Goal: Obtain resource: Obtain resource

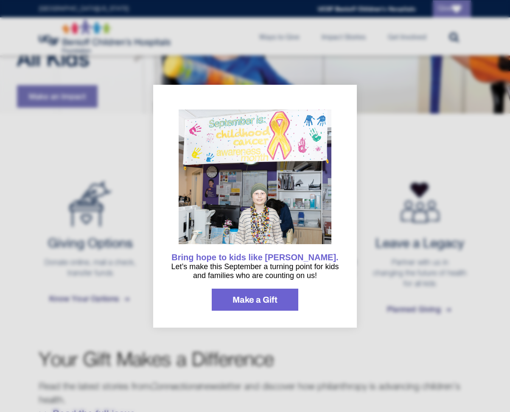
scroll to position [112, 0]
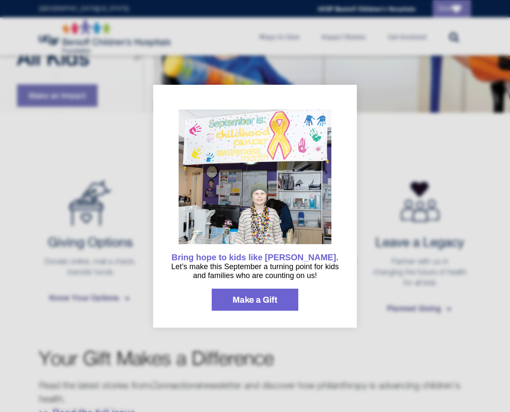
click at [317, 338] on div at bounding box center [255, 206] width 510 height 412
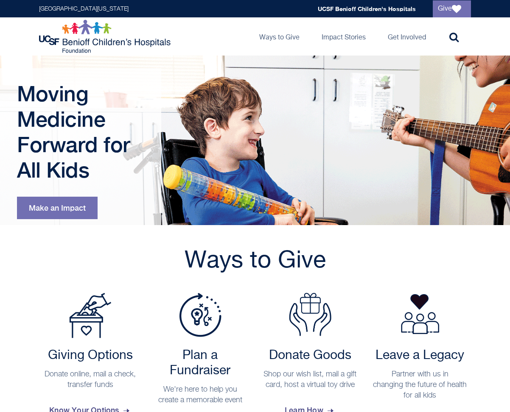
scroll to position [0, 0]
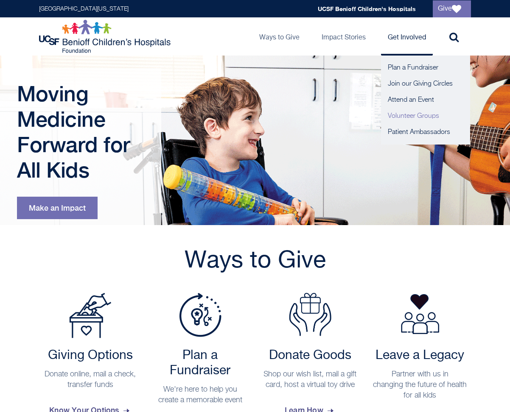
click at [406, 116] on link "Volunteer Groups" at bounding box center [425, 116] width 89 height 16
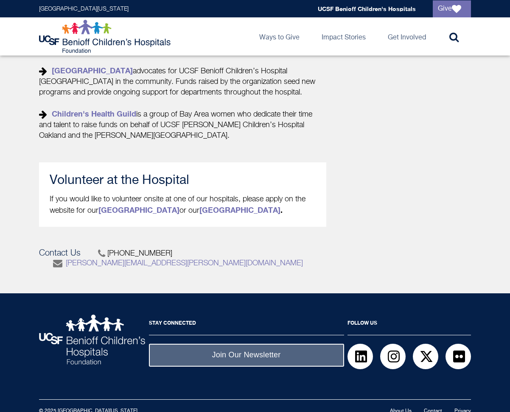
scroll to position [405, 0]
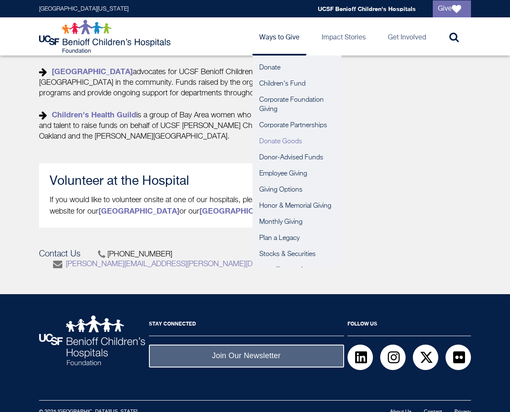
click at [269, 144] on link "Donate Goods" at bounding box center [296, 142] width 89 height 16
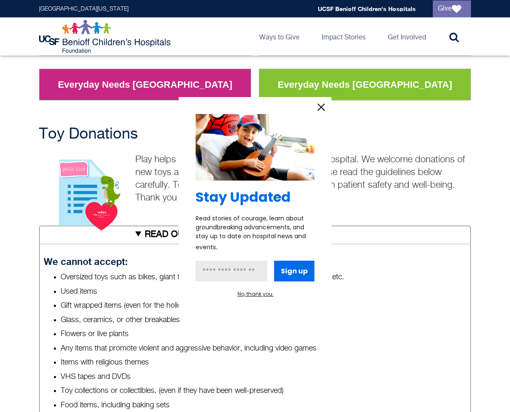
scroll to position [204, 0]
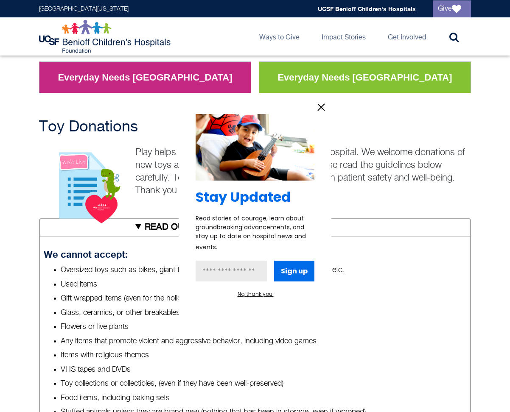
click at [318, 106] on icon "information" at bounding box center [321, 107] width 13 height 13
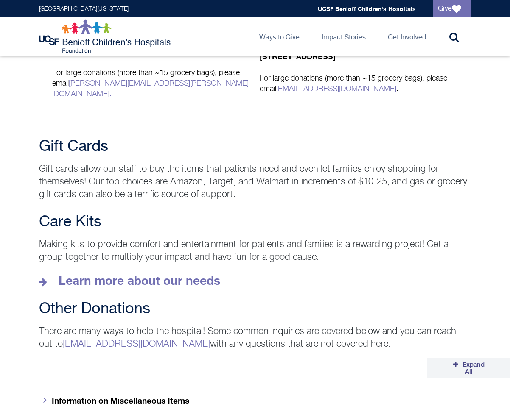
scroll to position [1108, 0]
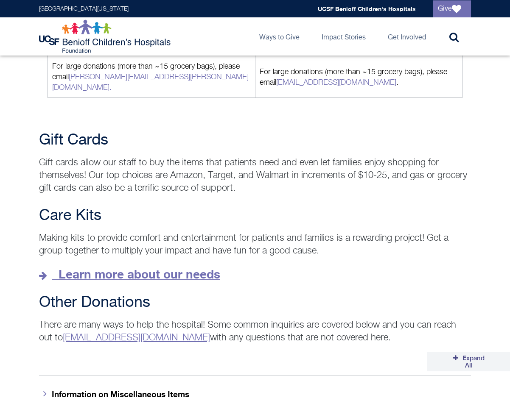
click at [198, 267] on strong "Learn more about our needs" at bounding box center [140, 274] width 162 height 14
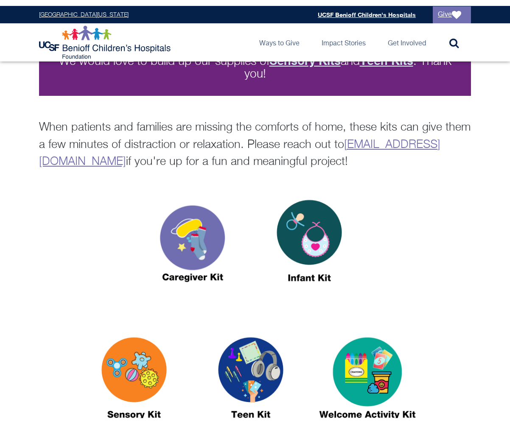
scroll to position [210, 0]
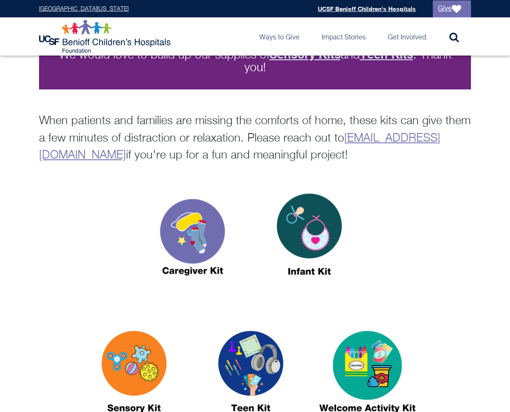
click at [317, 239] on img at bounding box center [309, 238] width 106 height 122
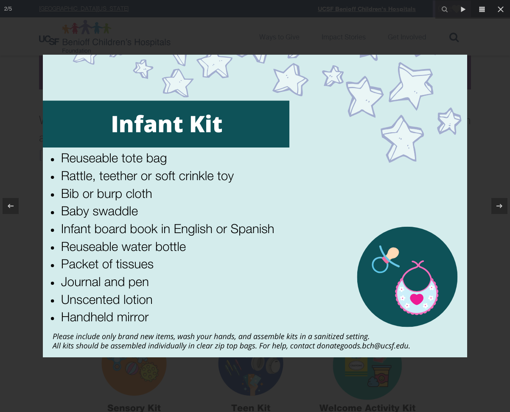
click at [295, 26] on div at bounding box center [255, 206] width 510 height 412
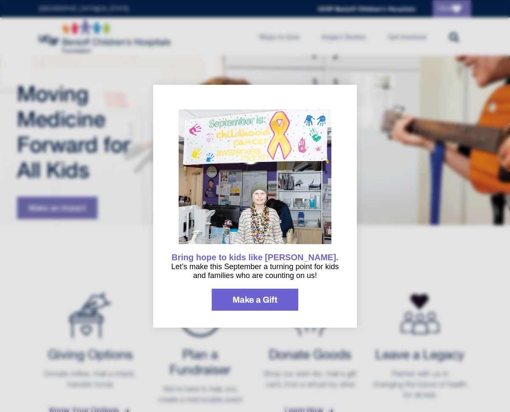
click at [429, 163] on div at bounding box center [255, 206] width 510 height 412
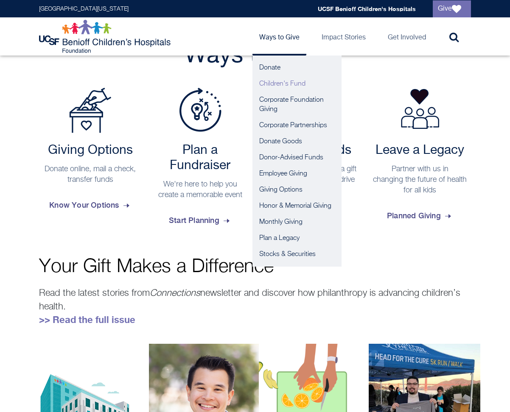
scroll to position [206, 0]
click at [273, 70] on link "Donate" at bounding box center [296, 68] width 89 height 16
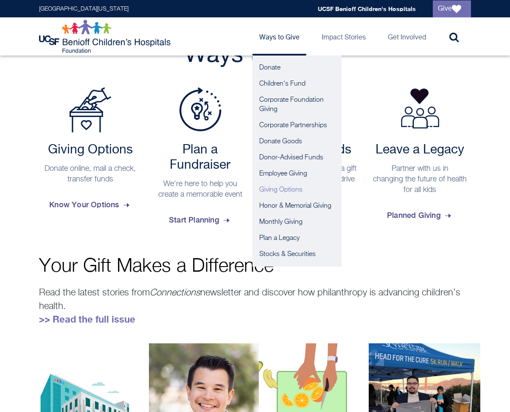
click at [275, 195] on link "Giving Options" at bounding box center [296, 190] width 89 height 16
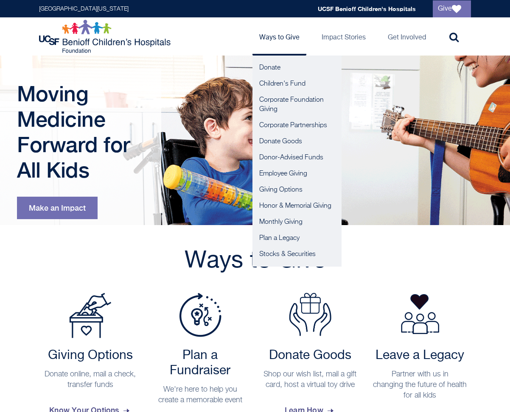
scroll to position [0, 0]
click at [289, 140] on link "Donate Goods" at bounding box center [296, 142] width 89 height 16
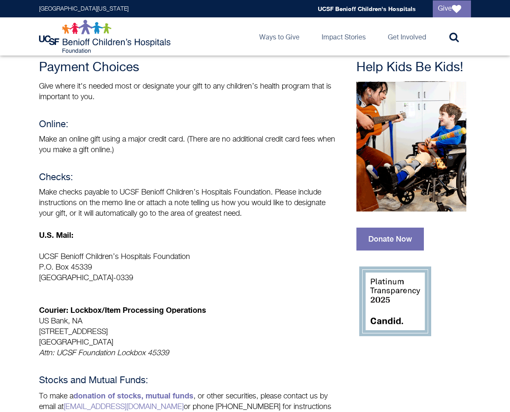
scroll to position [72, 0]
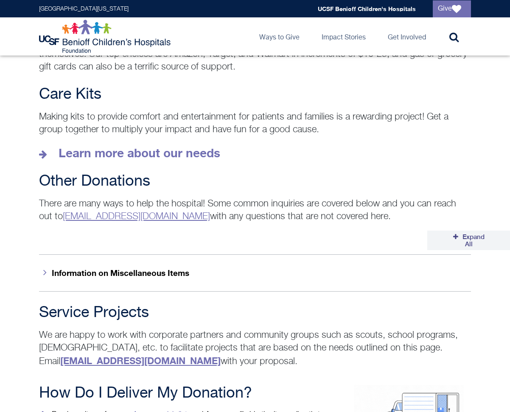
scroll to position [1231, 0]
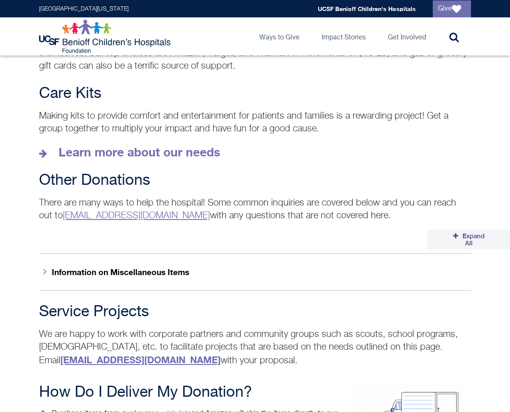
click at [444, 230] on button "Expand All" at bounding box center [468, 240] width 83 height 20
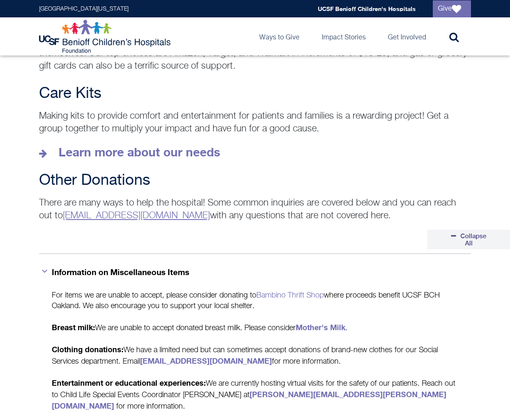
click at [161, 254] on button "Information on Miscellaneous Items" at bounding box center [255, 272] width 432 height 37
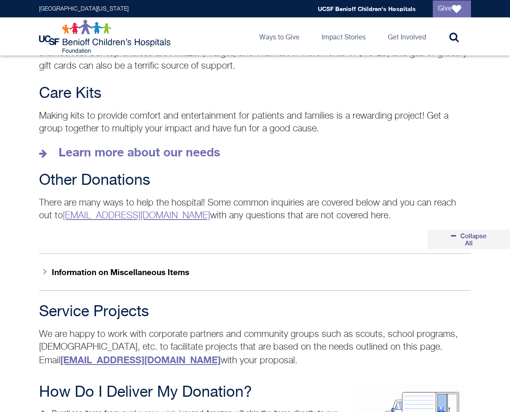
click at [137, 261] on button "Information on Miscellaneous Items" at bounding box center [255, 272] width 432 height 37
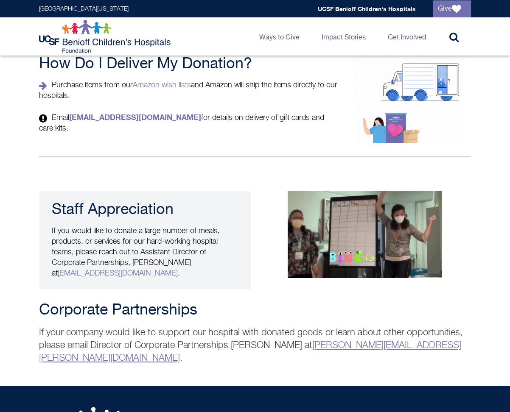
scroll to position [1860, 0]
